Goal: Share content: Share content

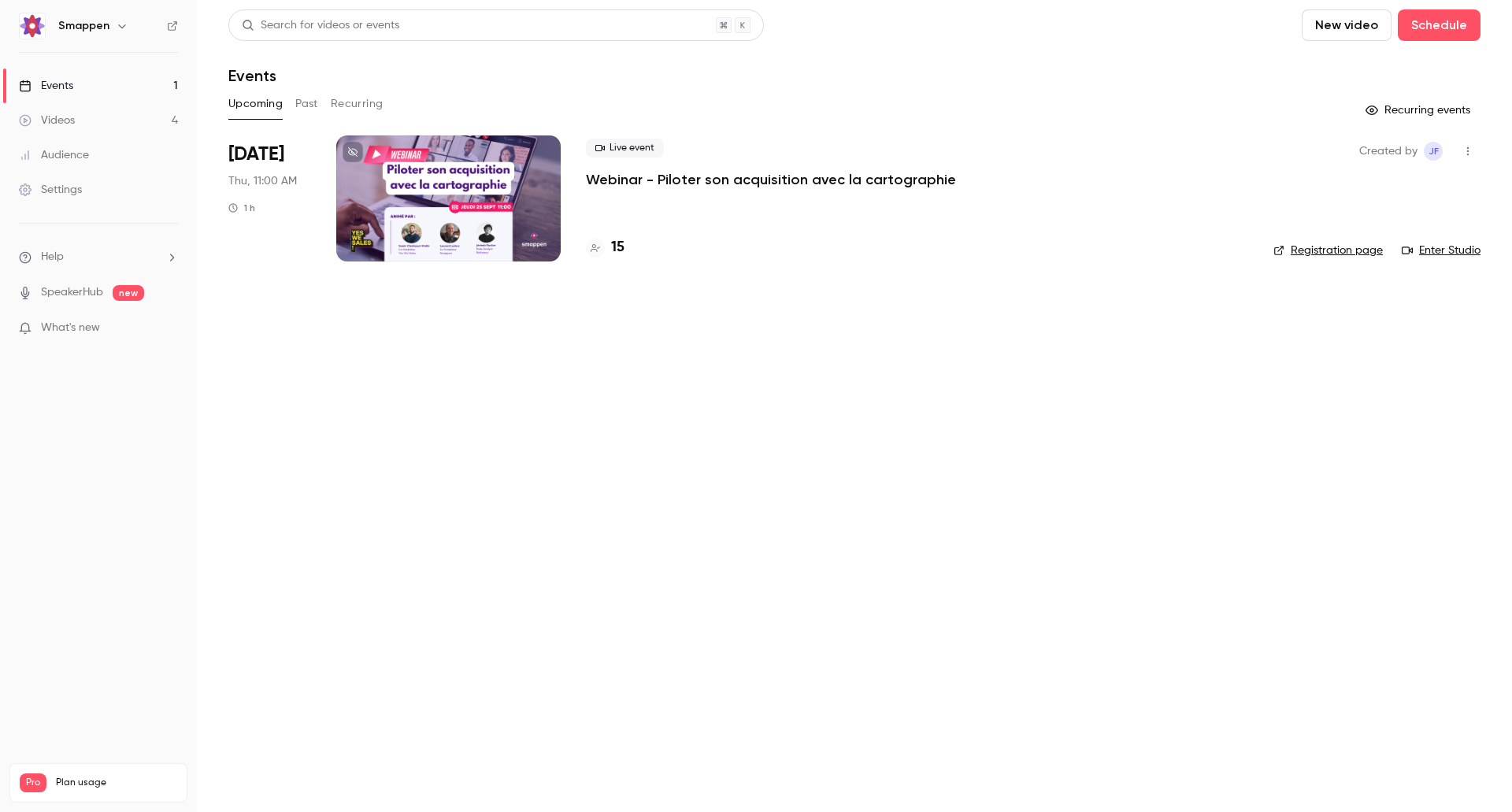
click at [304, 100] on button "Past" at bounding box center [307, 104] width 23 height 25
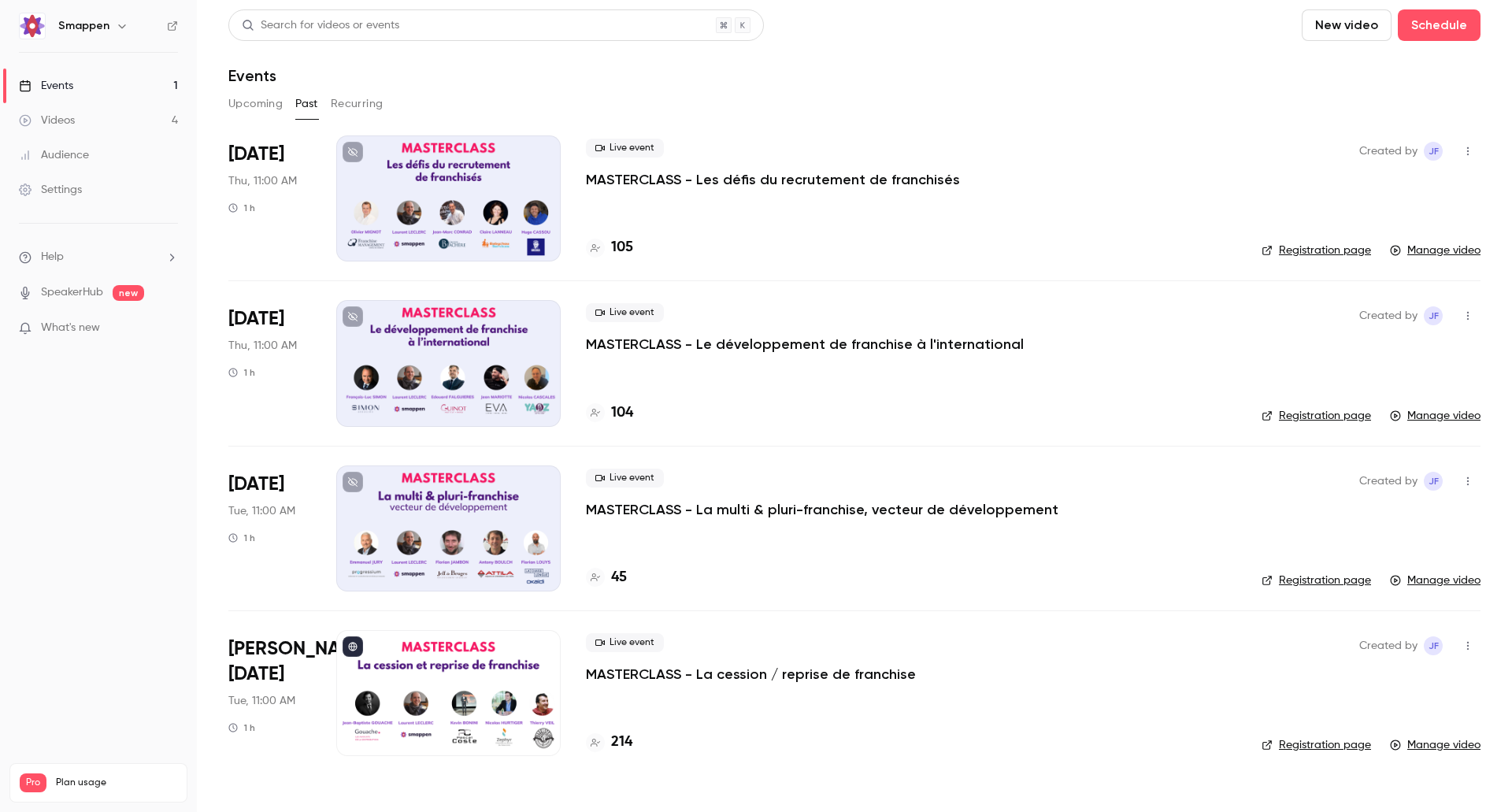
click at [1420, 251] on link "Manage video" at bounding box center [1435, 251] width 91 height 16
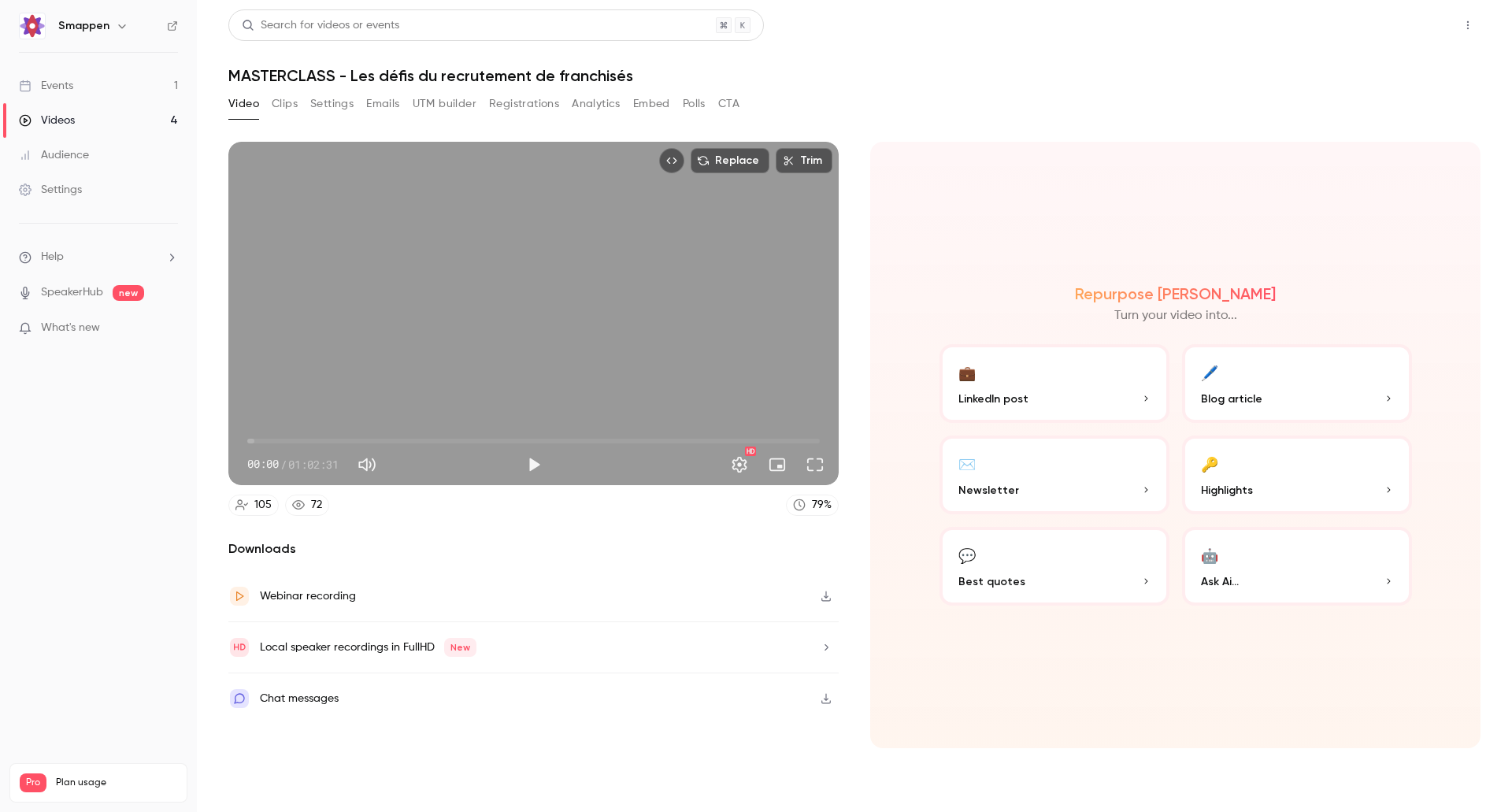
click at [1420, 22] on button "Share" at bounding box center [1412, 25] width 62 height 32
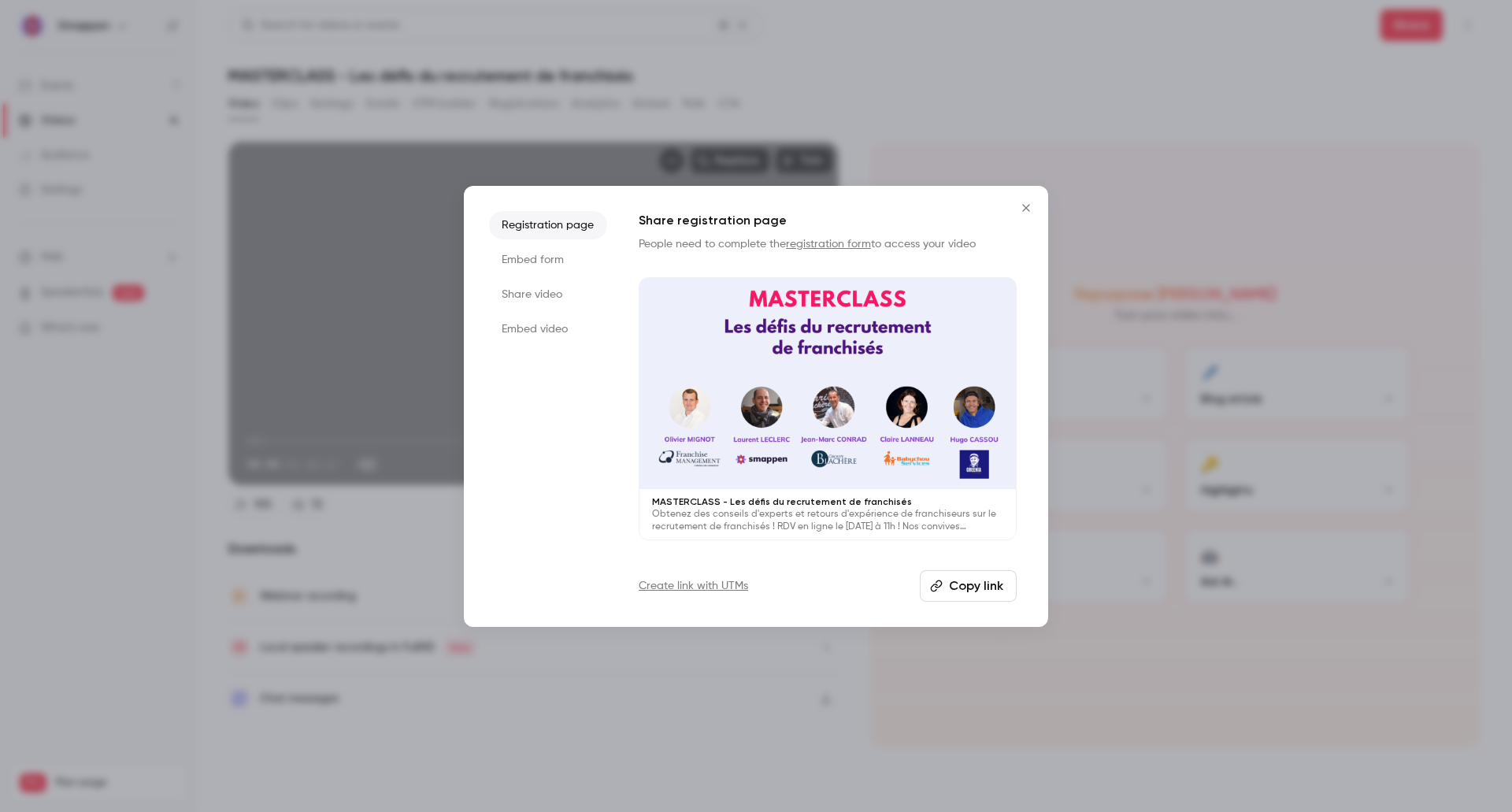
click at [531, 298] on li "Share video" at bounding box center [548, 295] width 118 height 28
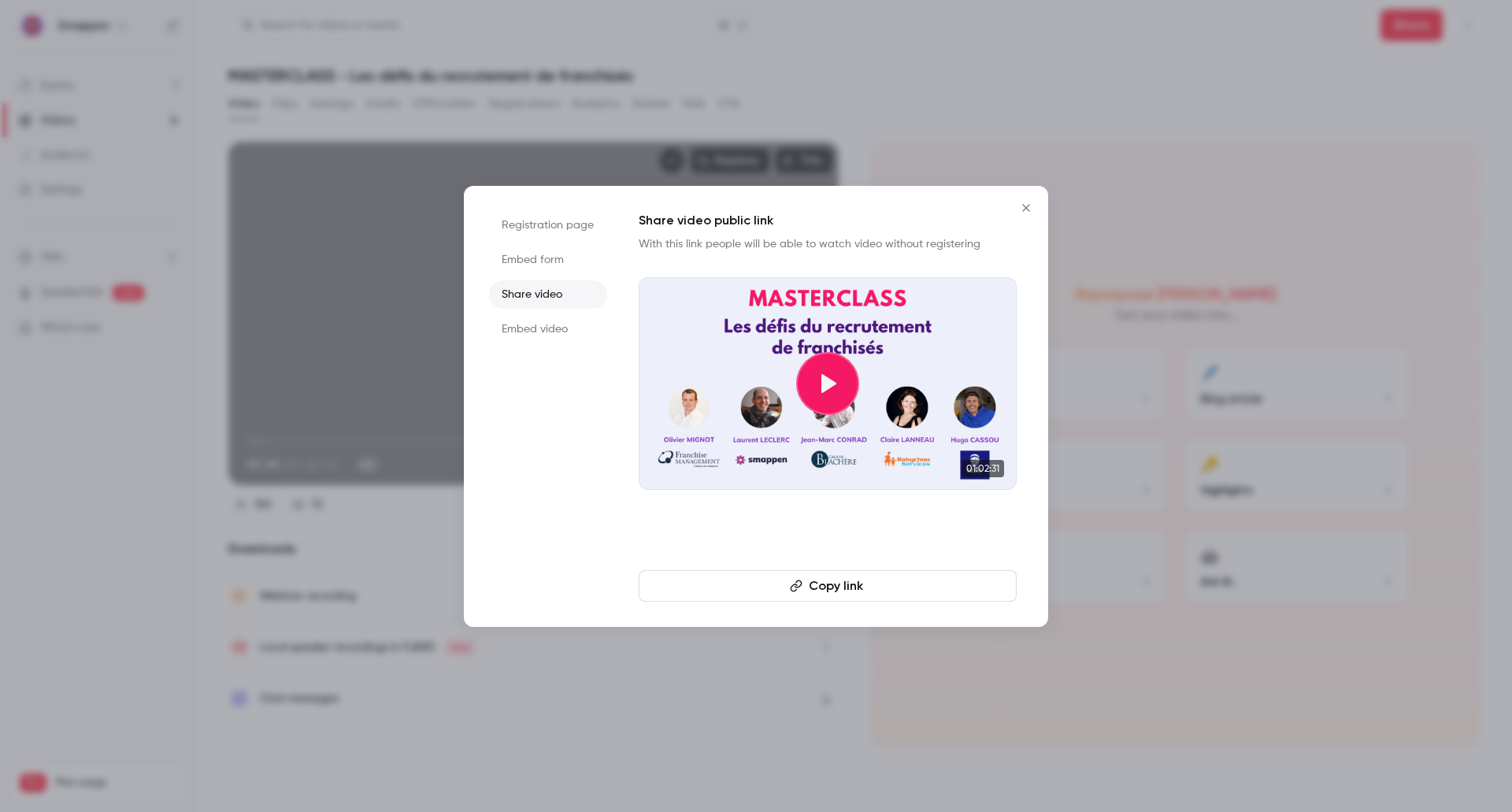
click at [836, 590] on button "Copy link" at bounding box center [828, 586] width 378 height 32
